Goal: Check status: Check status

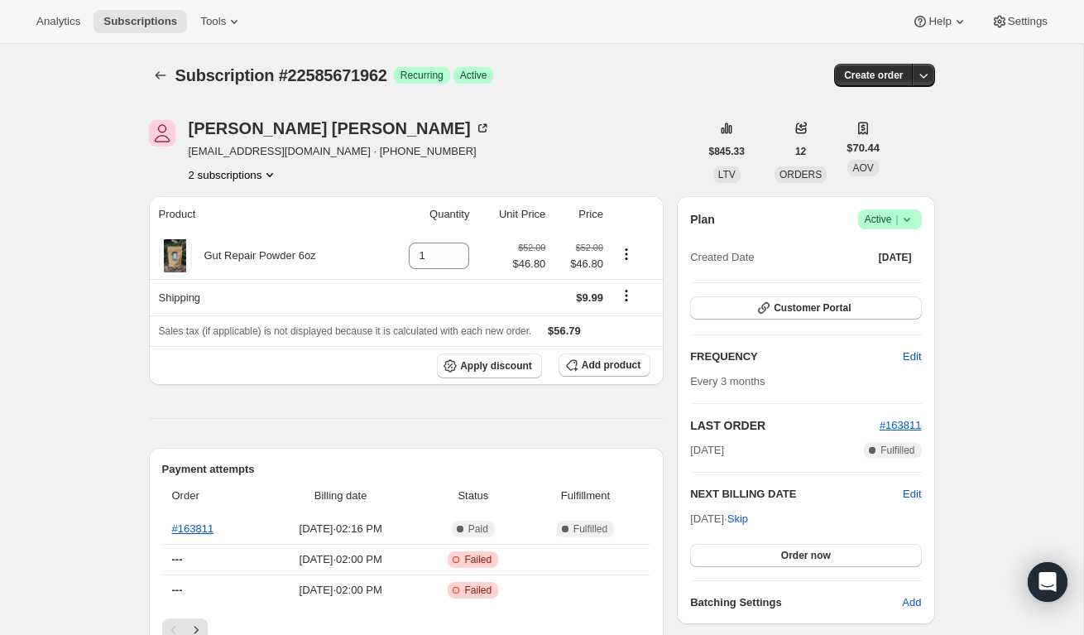
click at [250, 170] on button "2 subscriptions" at bounding box center [234, 174] width 90 height 17
click at [247, 226] on span "25046843674" at bounding box center [231, 234] width 115 height 17
click at [241, 172] on button "2 subscriptions" at bounding box center [234, 174] width 90 height 17
click at [252, 199] on span "22585671962" at bounding box center [230, 206] width 115 height 17
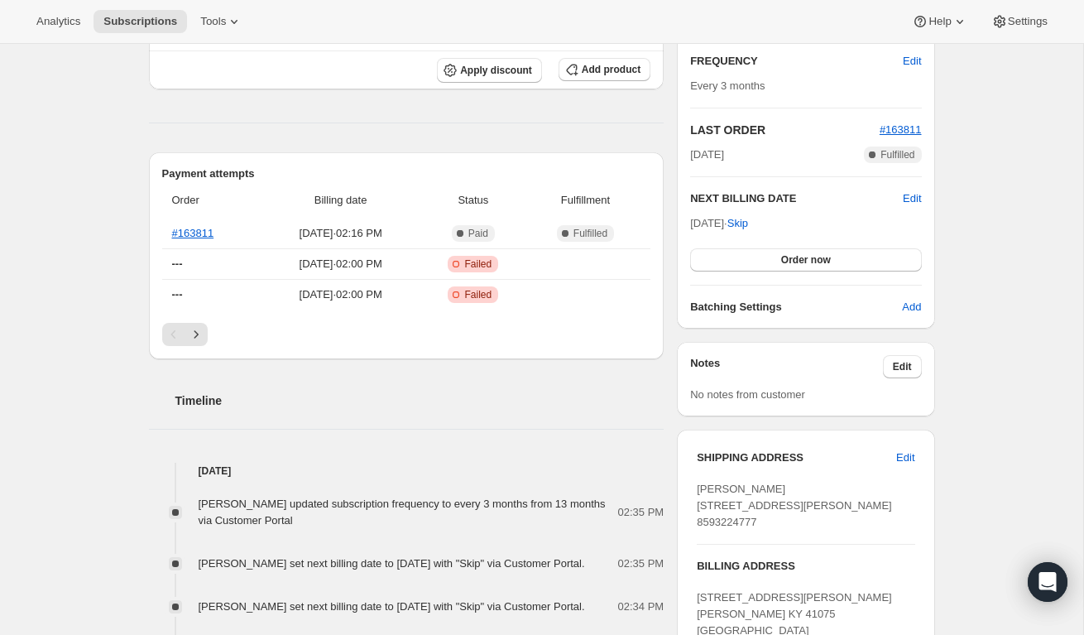
scroll to position [405, 0]
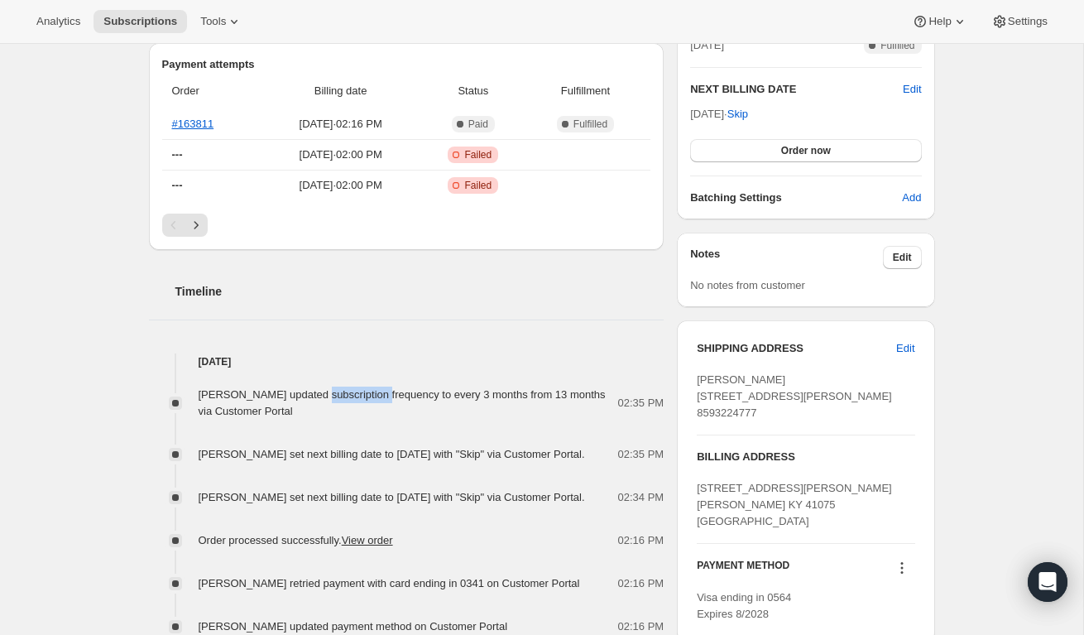
drag, startPoint x: 377, startPoint y: 398, endPoint x: 311, endPoint y: 398, distance: 65.4
click at [311, 398] on span "[PERSON_NAME] updated subscription frequency to every 3 months from 13 months v…" at bounding box center [402, 402] width 407 height 29
copy span "subscription"
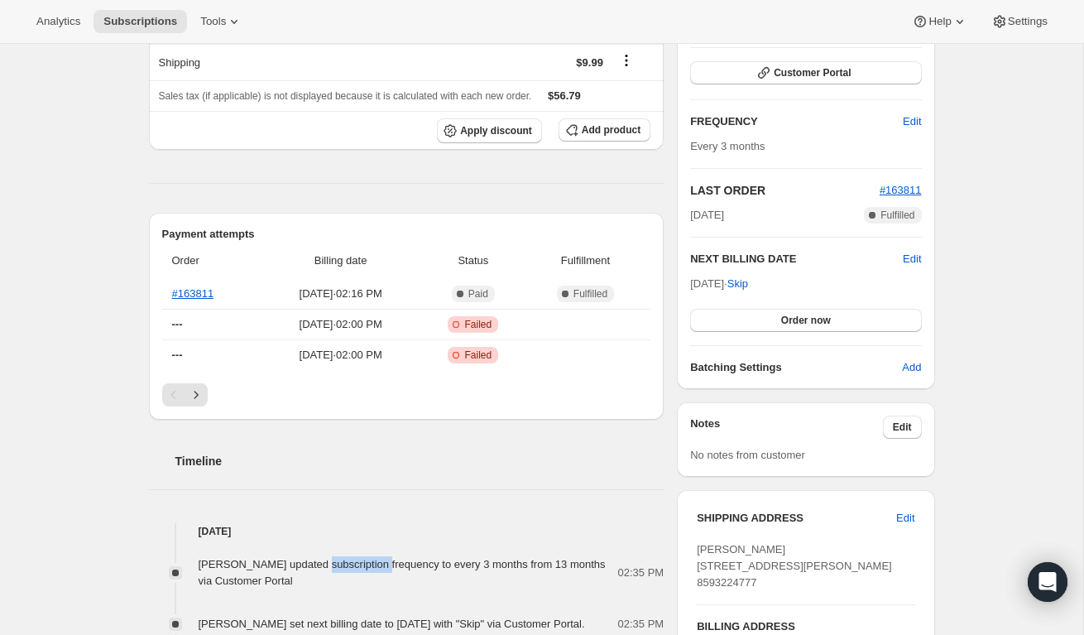
scroll to position [0, 0]
